Goal: Information Seeking & Learning: Learn about a topic

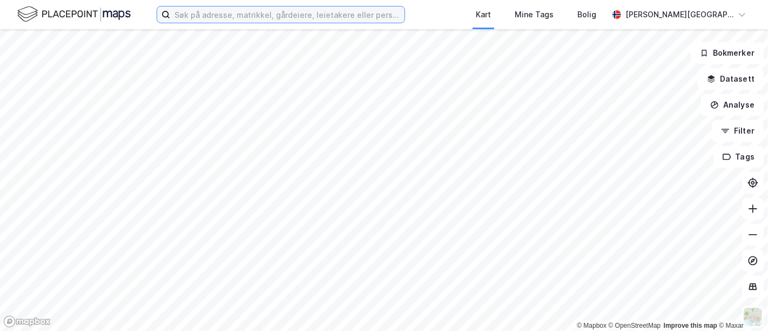
click at [200, 14] on input at bounding box center [287, 14] width 234 height 16
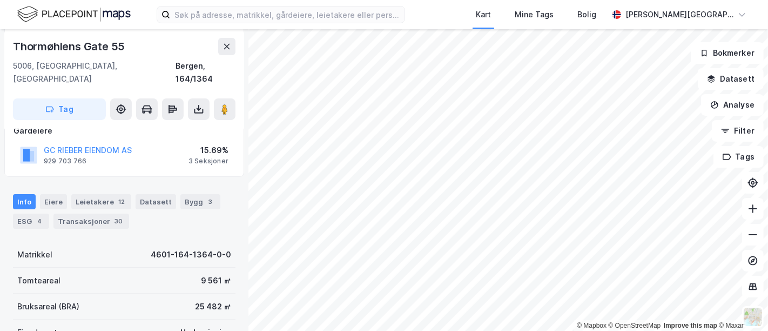
scroll to position [180, 0]
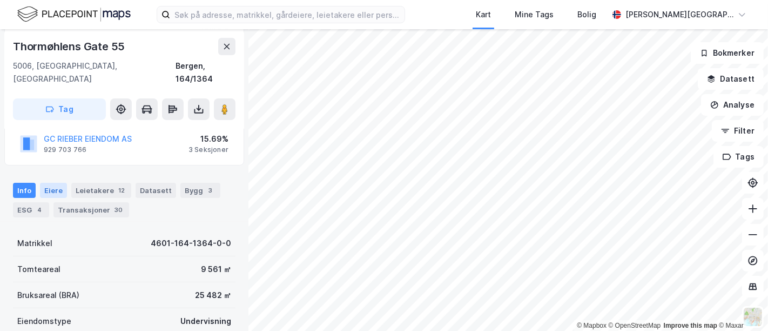
click at [61, 183] on div "Eiere" at bounding box center [53, 190] width 27 height 15
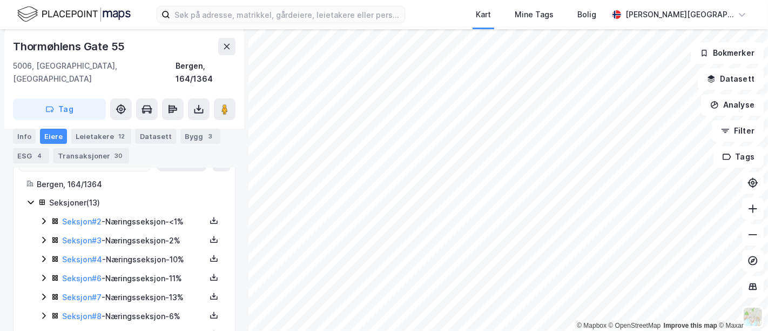
scroll to position [279, 0]
click at [46, 217] on icon at bounding box center [43, 221] width 9 height 9
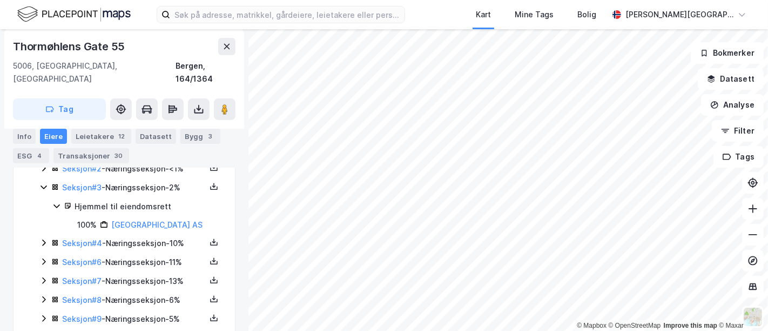
scroll to position [339, 0]
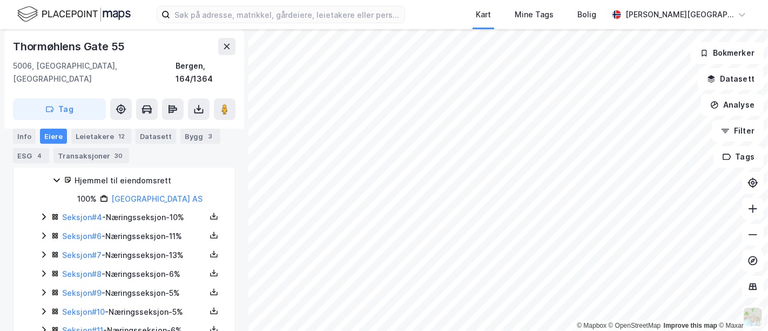
click at [45, 231] on icon at bounding box center [43, 235] width 9 height 9
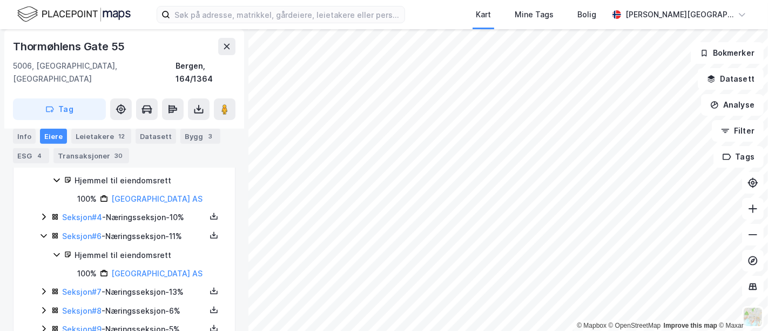
scroll to position [399, 0]
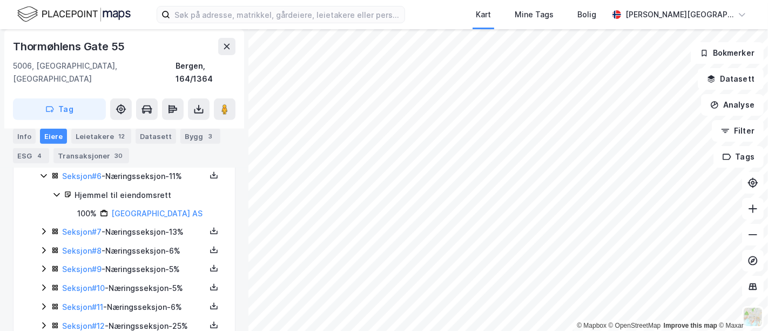
click at [42, 253] on icon at bounding box center [43, 250] width 9 height 9
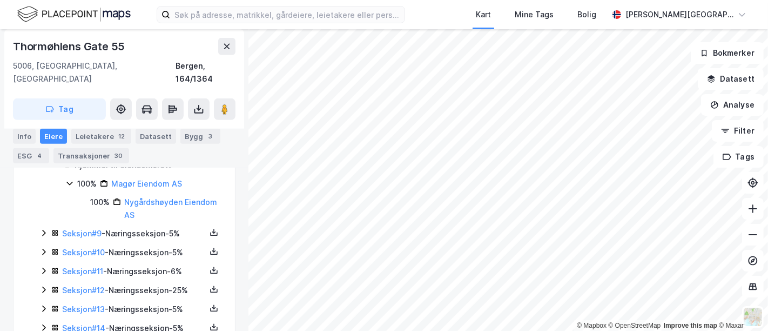
scroll to position [519, 0]
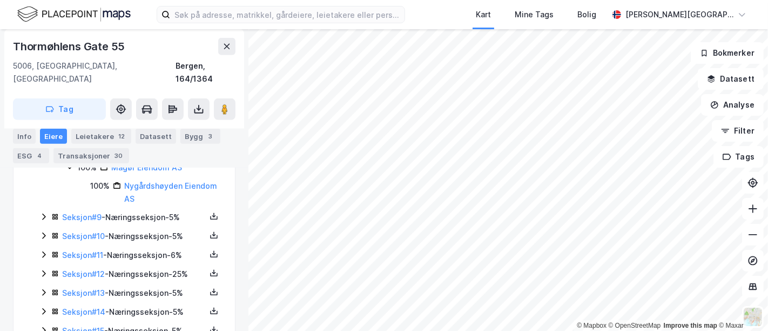
click at [42, 254] on icon at bounding box center [43, 254] width 9 height 9
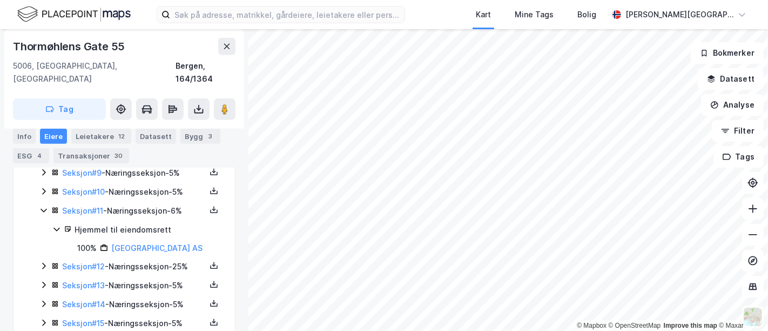
scroll to position [608, 0]
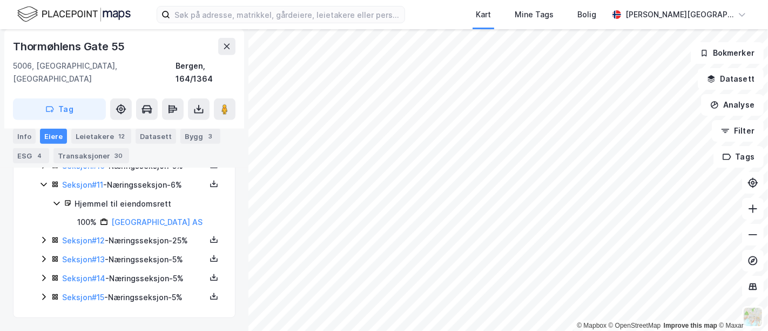
click at [43, 274] on icon at bounding box center [43, 277] width 9 height 9
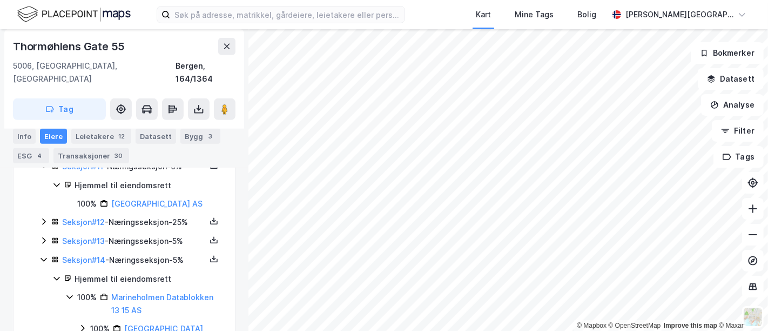
click at [46, 245] on icon at bounding box center [43, 240] width 9 height 9
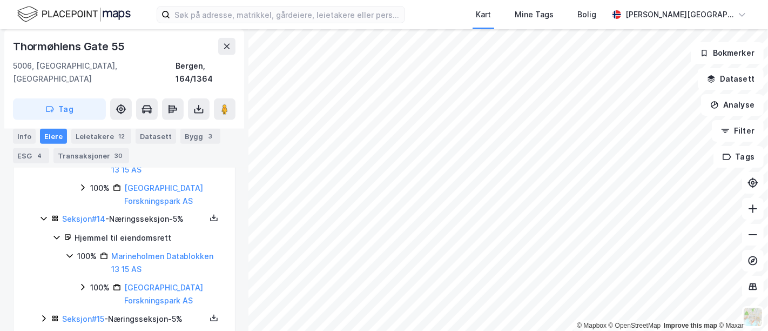
scroll to position [770, 0]
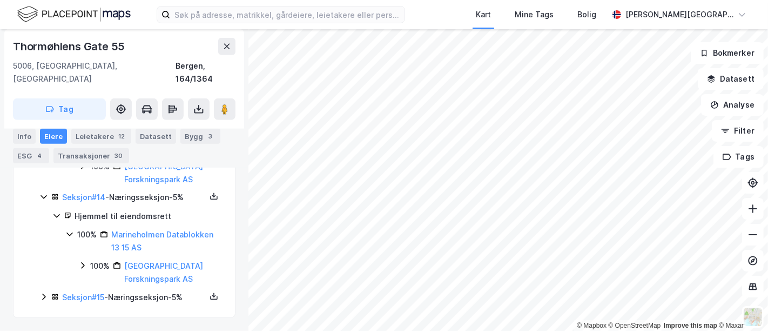
click at [44, 294] on icon at bounding box center [43, 296] width 9 height 9
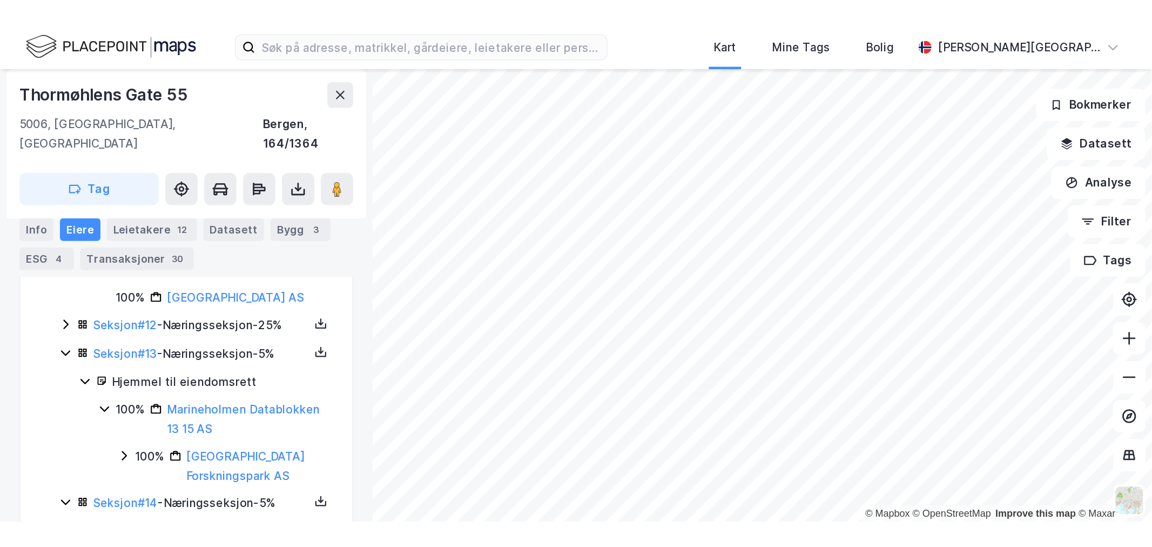
scroll to position [611, 0]
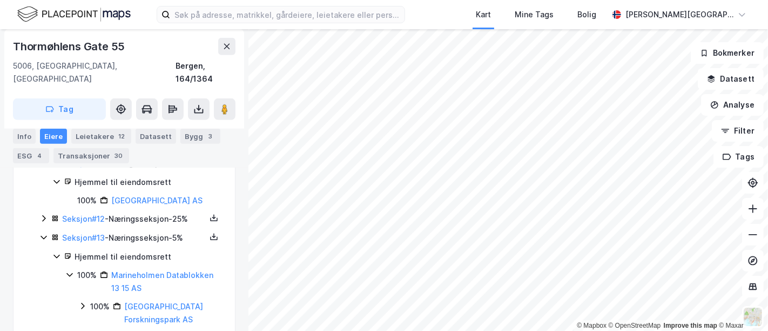
click at [43, 223] on icon at bounding box center [43, 218] width 9 height 9
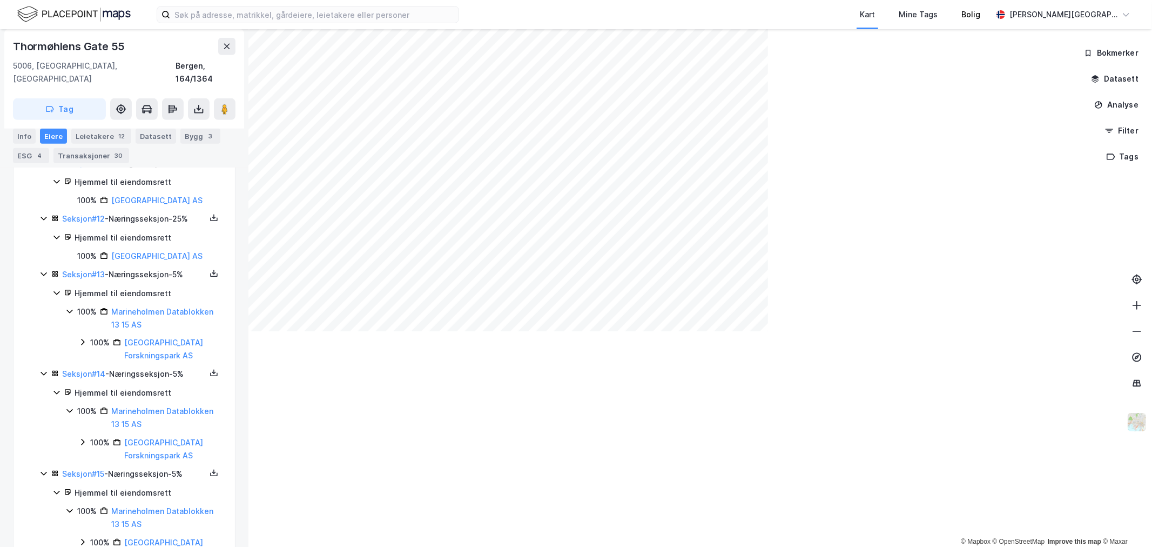
scroll to position [611, 0]
drag, startPoint x: 73, startPoint y: 18, endPoint x: 73, endPoint y: 4, distance: 13.5
click at [73, 18] on img at bounding box center [73, 14] width 113 height 19
